Goal: Information Seeking & Learning: Learn about a topic

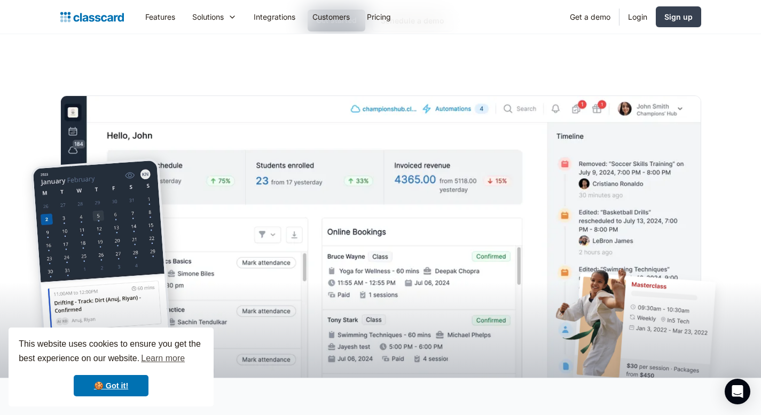
scroll to position [198, 0]
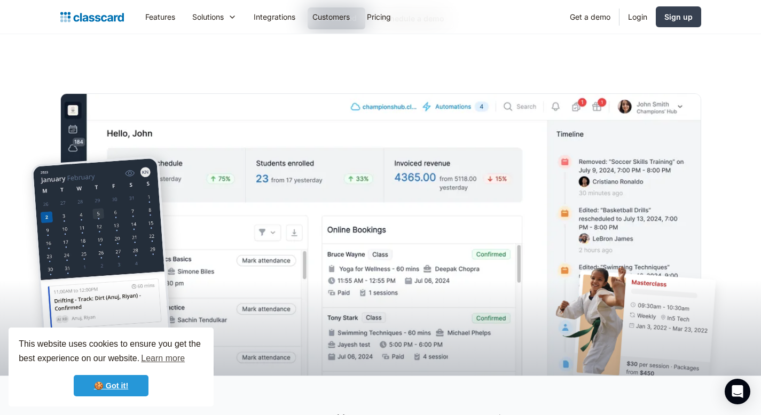
click at [118, 385] on link "🍪 Got it!" at bounding box center [111, 385] width 75 height 21
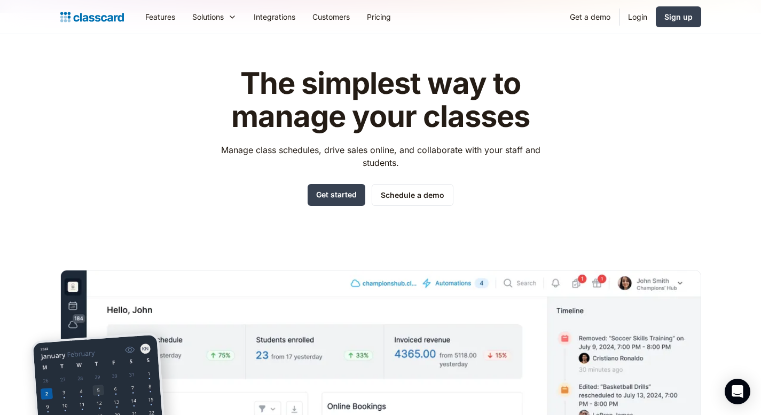
scroll to position [0, 0]
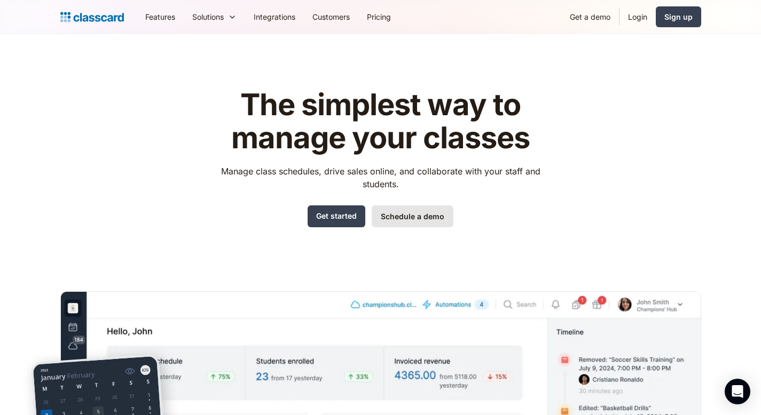
click at [401, 215] on link "Schedule a demo" at bounding box center [412, 216] width 82 height 22
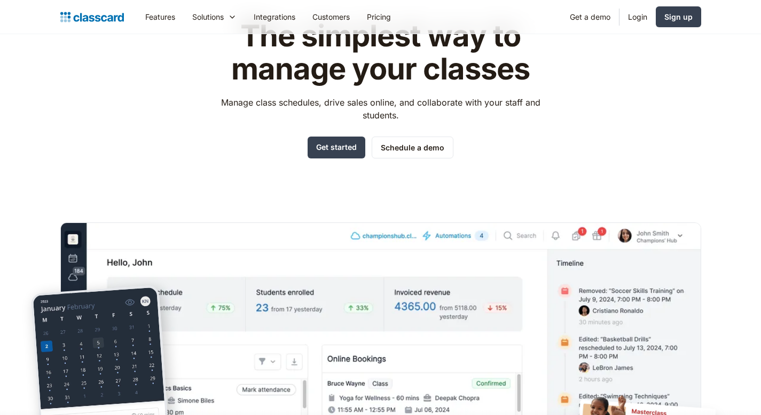
scroll to position [54, 0]
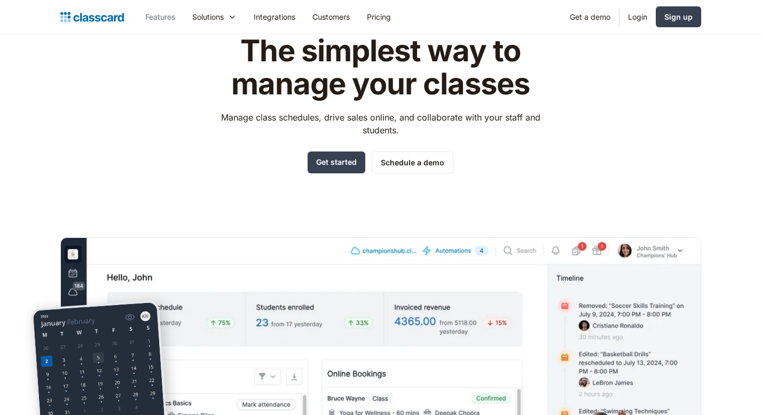
click at [162, 20] on link "Features" at bounding box center [160, 17] width 47 height 24
click at [160, 14] on link "Features" at bounding box center [160, 17] width 47 height 24
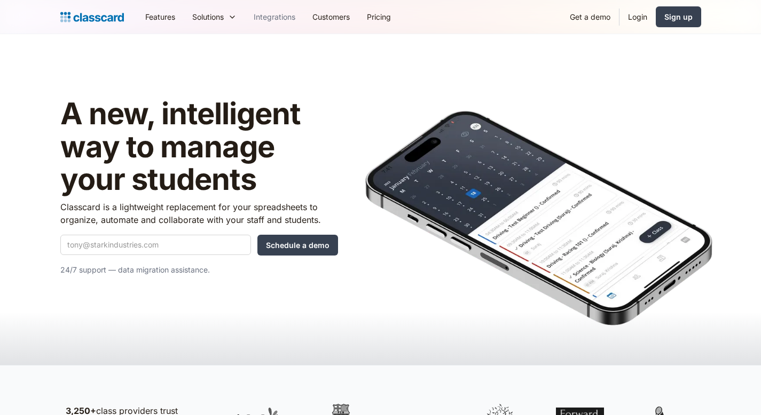
click at [276, 17] on link "Integrations" at bounding box center [274, 17] width 59 height 24
